Goal: Task Accomplishment & Management: Use online tool/utility

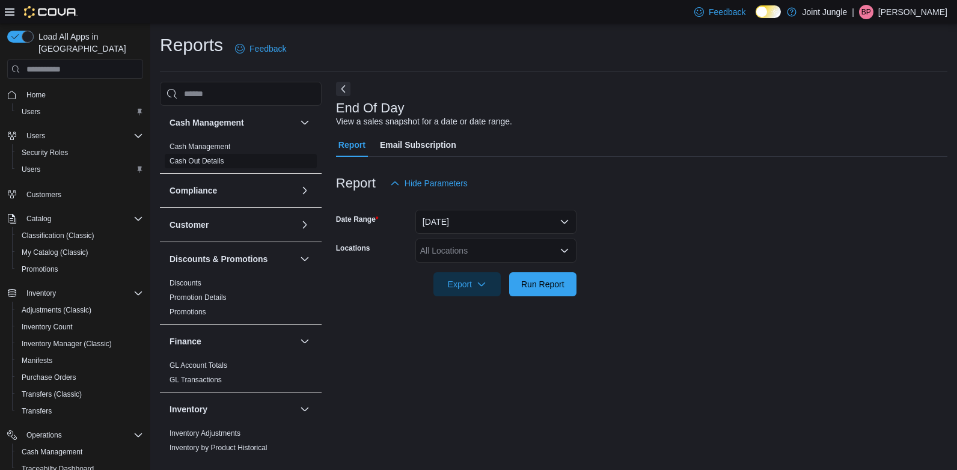
click at [200, 159] on link "Cash Out Details" at bounding box center [196, 161] width 55 height 8
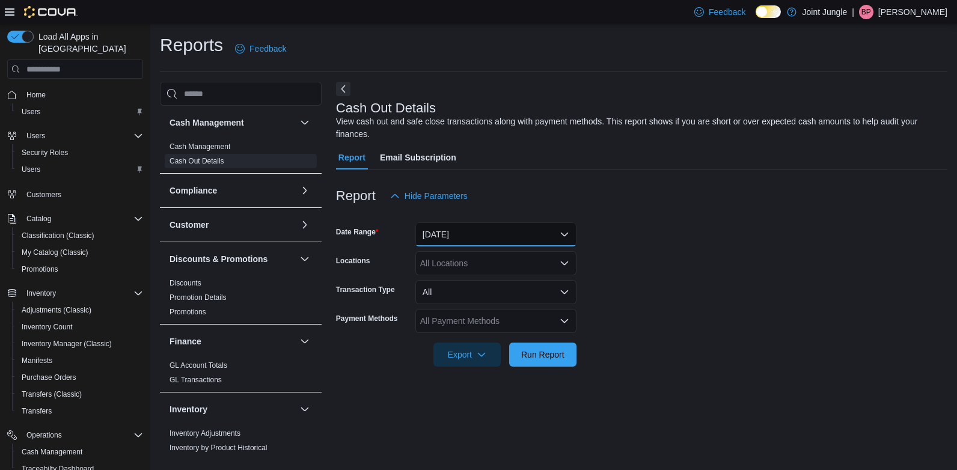
click at [449, 234] on button "[DATE]" at bounding box center [495, 234] width 161 height 24
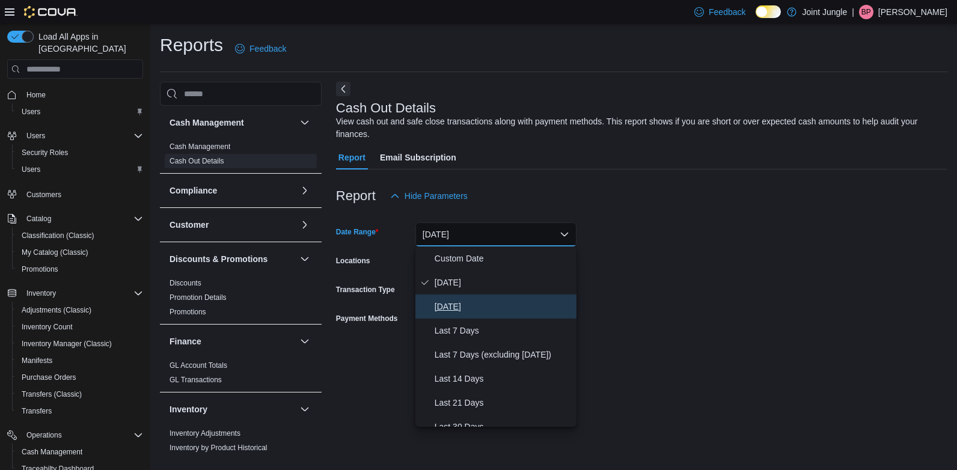
click at [450, 303] on span "[DATE]" at bounding box center [503, 306] width 137 height 14
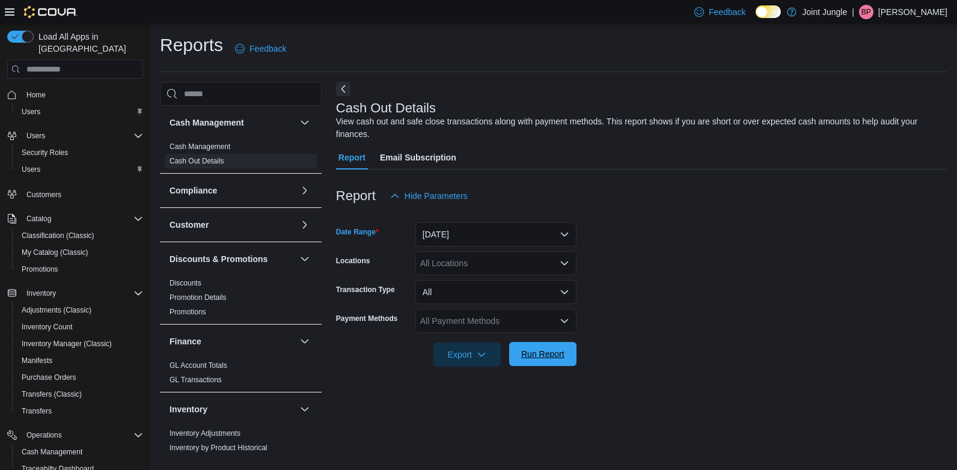
click at [547, 365] on span "Run Report" at bounding box center [542, 354] width 53 height 24
